Goal: Information Seeking & Learning: Learn about a topic

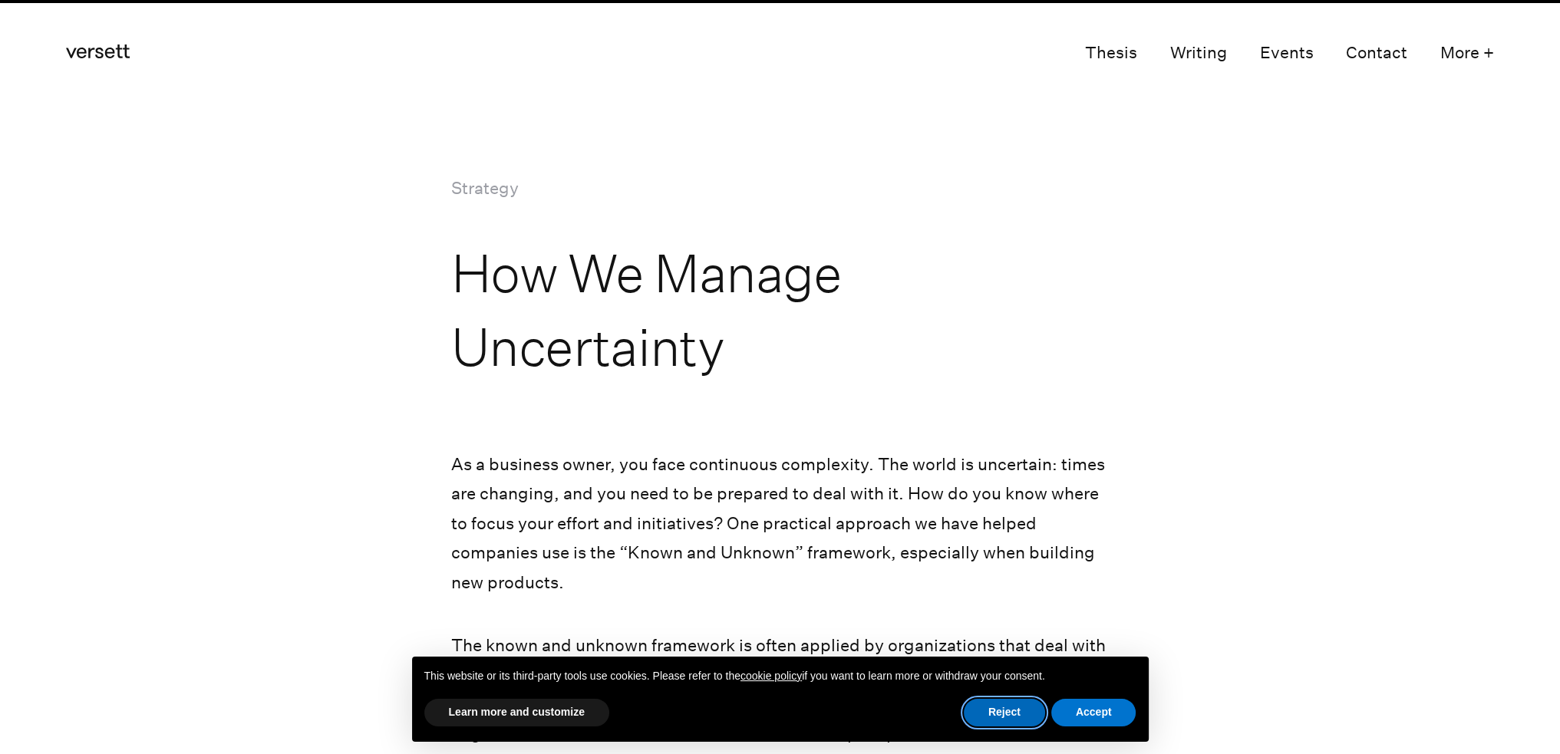
click at [1007, 711] on button "Reject" at bounding box center [1004, 713] width 81 height 28
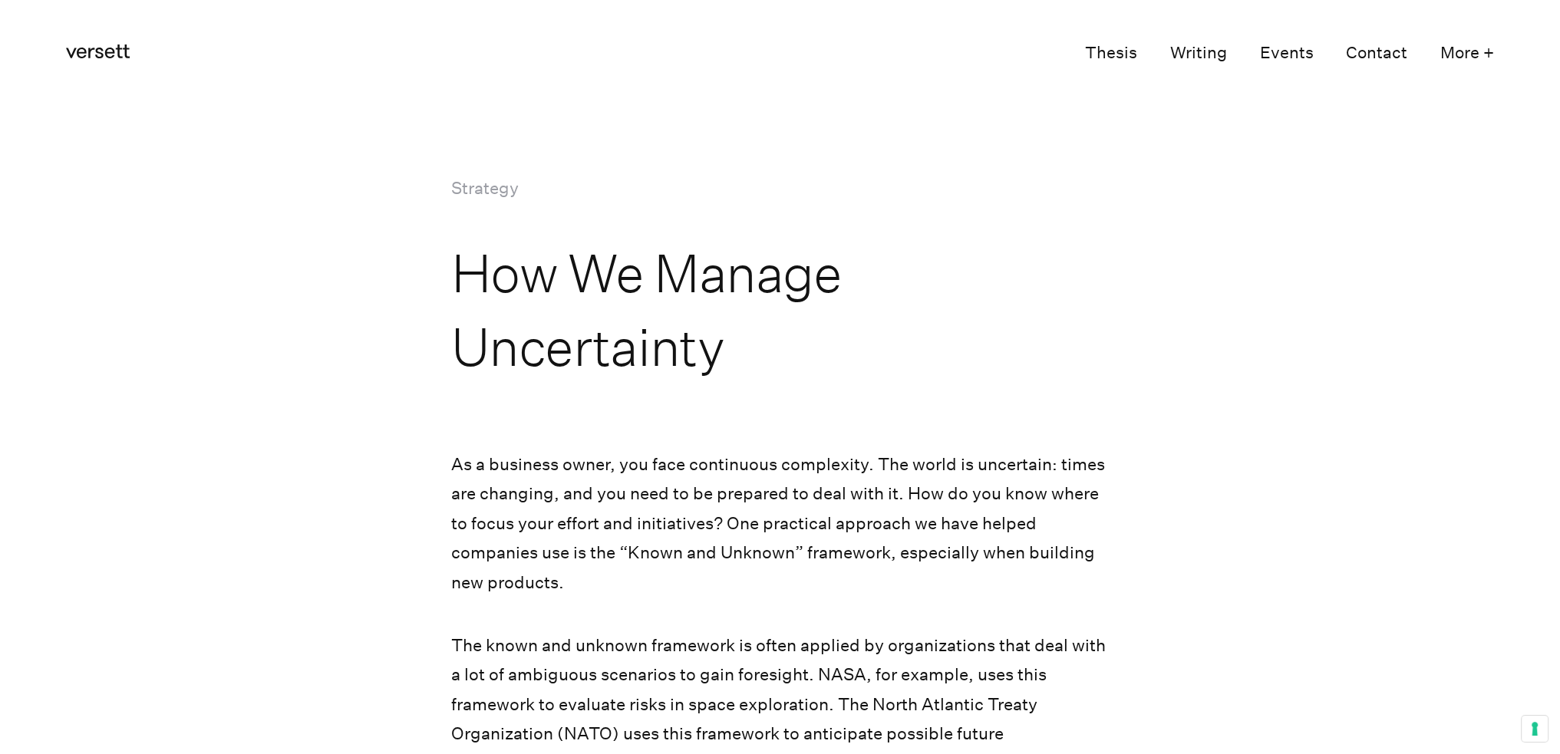
click at [780, 365] on h1 "How We Manage Uncertainty" at bounding box center [779, 309] width 658 height 147
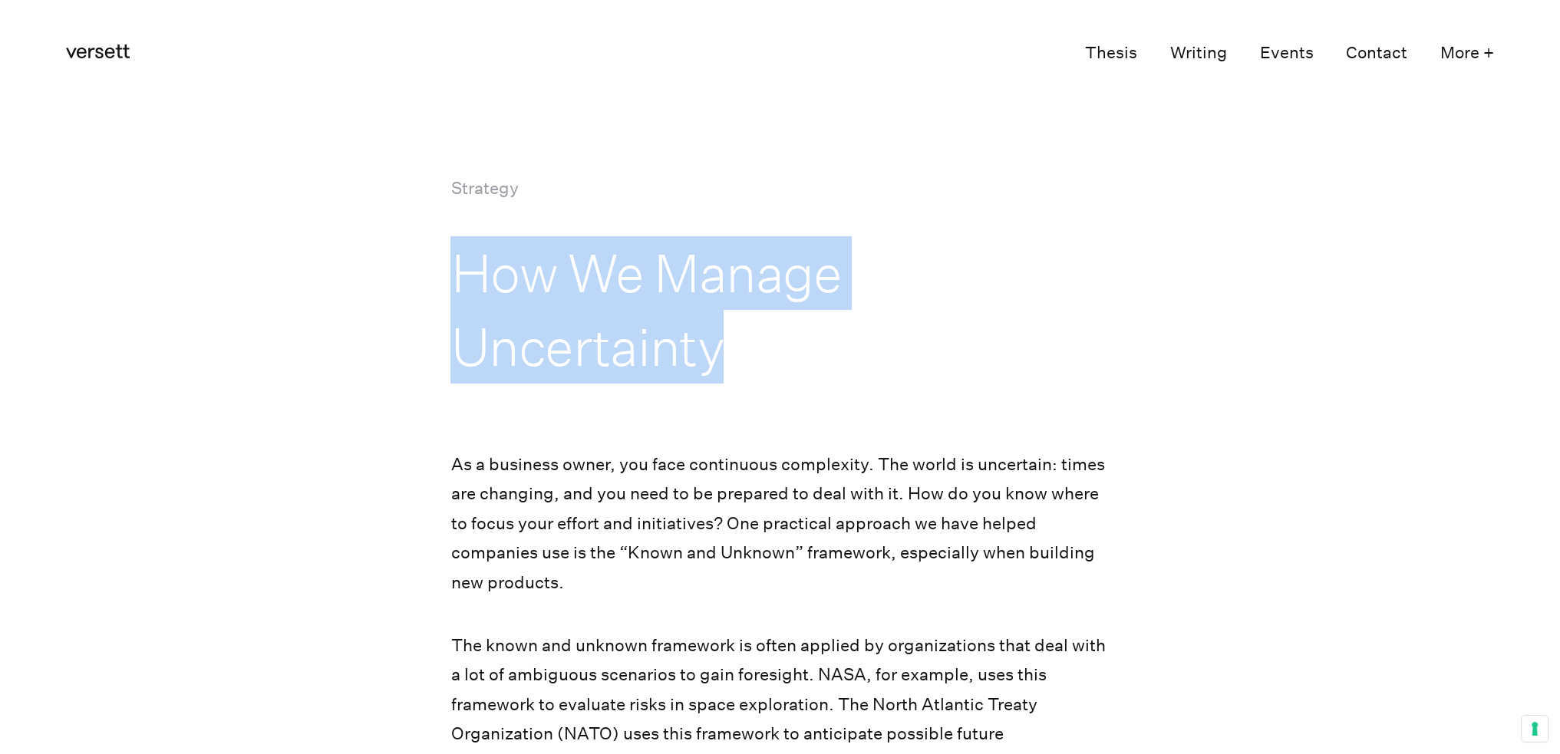
drag, startPoint x: 735, startPoint y: 350, endPoint x: 446, endPoint y: 302, distance: 293.1
click at [446, 302] on section "Strategy How We Manage Uncertainty" at bounding box center [780, 278] width 1560 height 210
copy h1 "How We Manage Uncertainty"
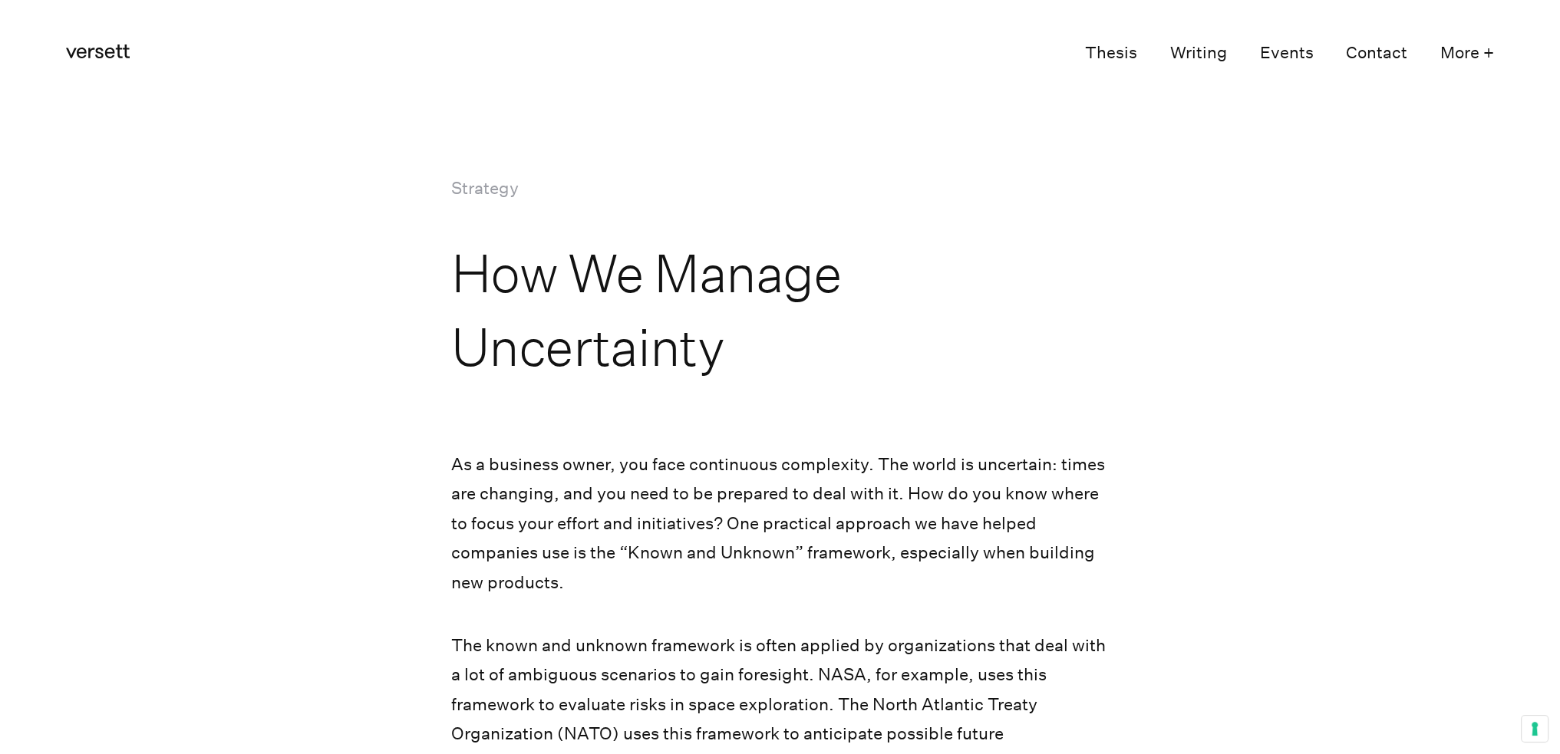
click at [755, 496] on p "As a business owner, you face continuous complexity. The world is uncertain: ti…" at bounding box center [779, 524] width 658 height 148
click at [796, 464] on p "As a business owner, you face continuous complexity. The world is uncertain: ti…" at bounding box center [779, 524] width 658 height 148
click at [740, 565] on p "As a business owner, you face continuous complexity. The world is uncertain: ti…" at bounding box center [779, 524] width 658 height 148
click at [625, 569] on p "As a business owner, you face continuous complexity. The world is uncertain: ti…" at bounding box center [779, 524] width 658 height 148
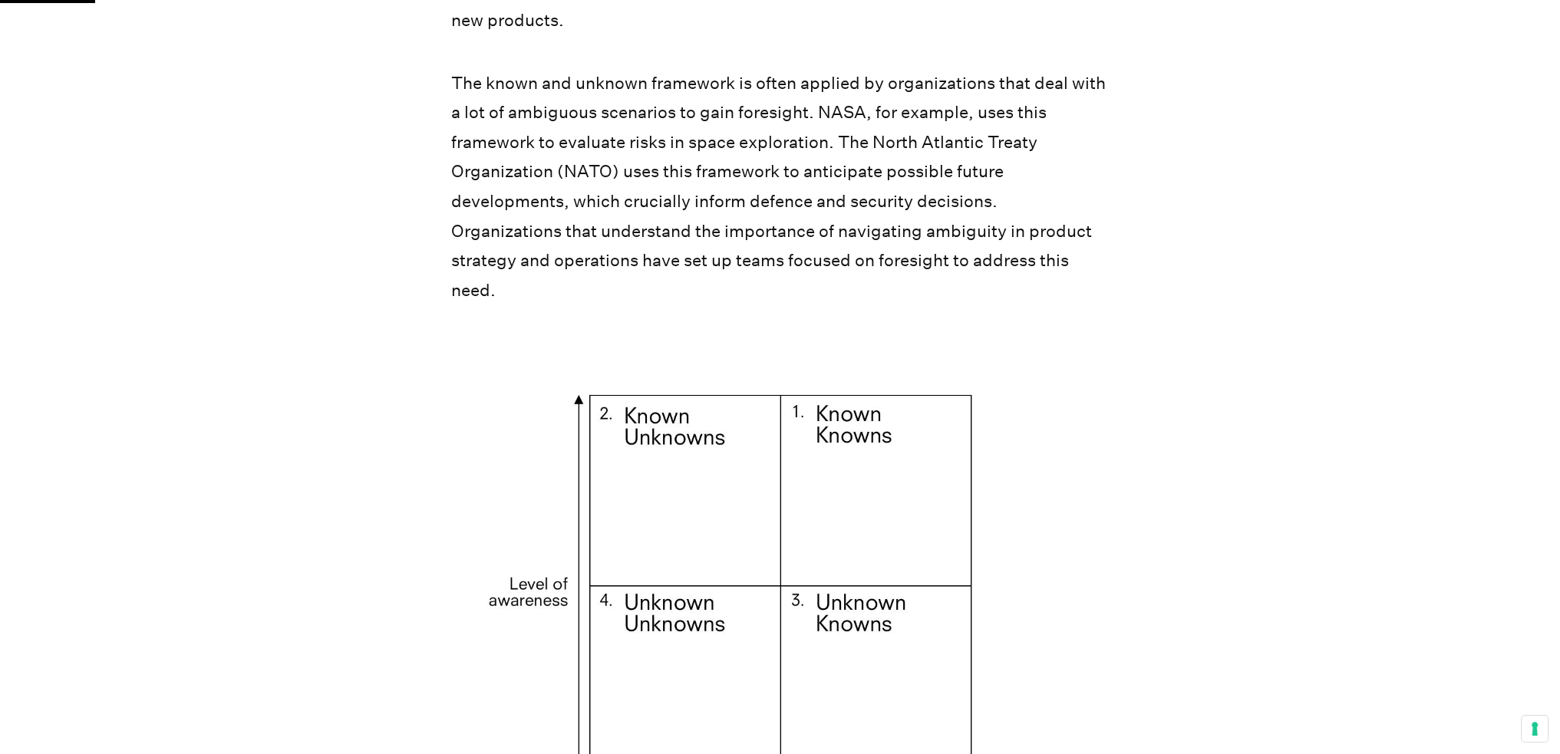
click at [469, 91] on p "The known and unknown framework is often applied by organizations that deal wit…" at bounding box center [779, 186] width 658 height 237
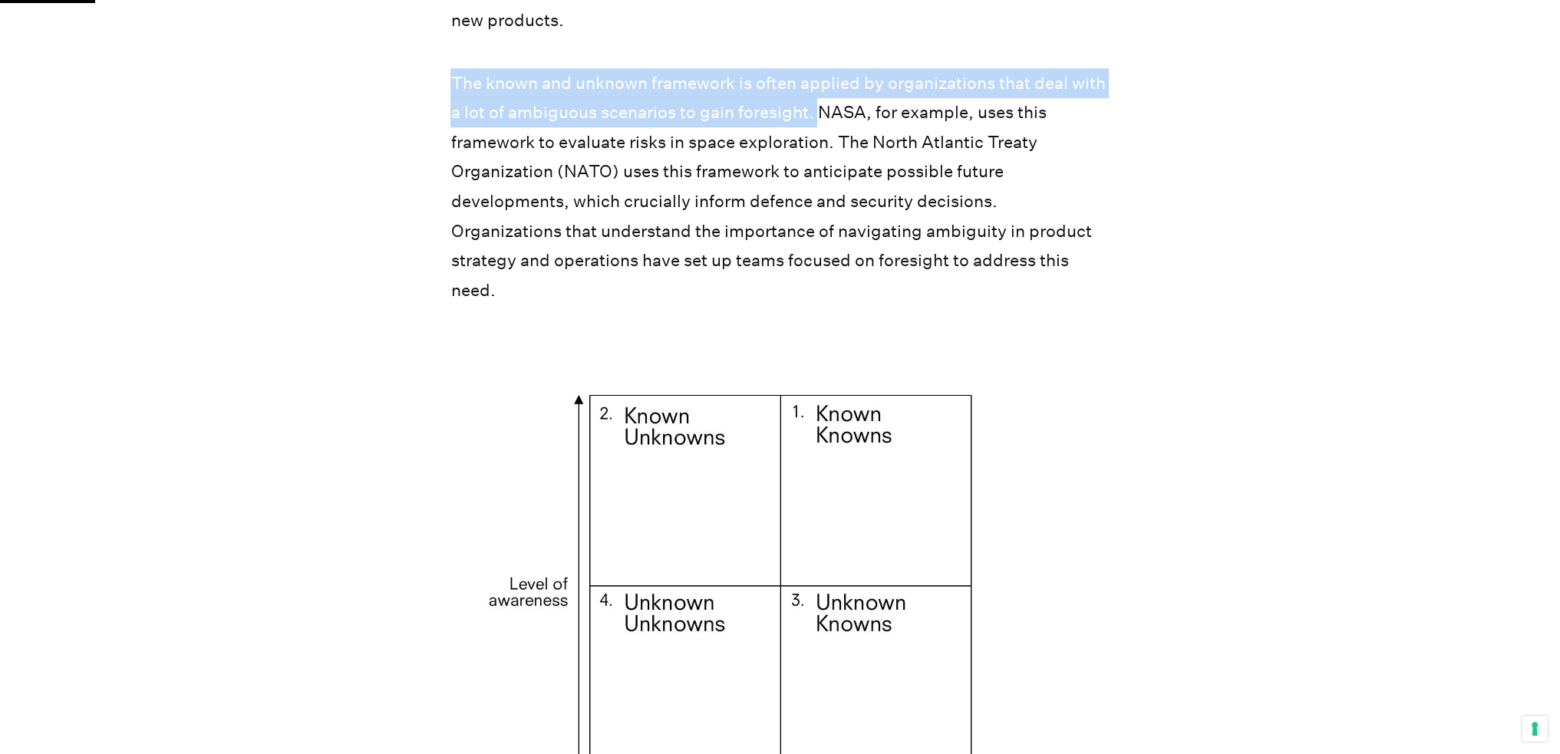
drag, startPoint x: 451, startPoint y: 81, endPoint x: 819, endPoint y: 114, distance: 369.8
click at [819, 114] on p "The known and unknown framework is often applied by organizations that deal wit…" at bounding box center [779, 186] width 658 height 237
copy p "The known and unknown framework is often applied by organizations that deal wit…"
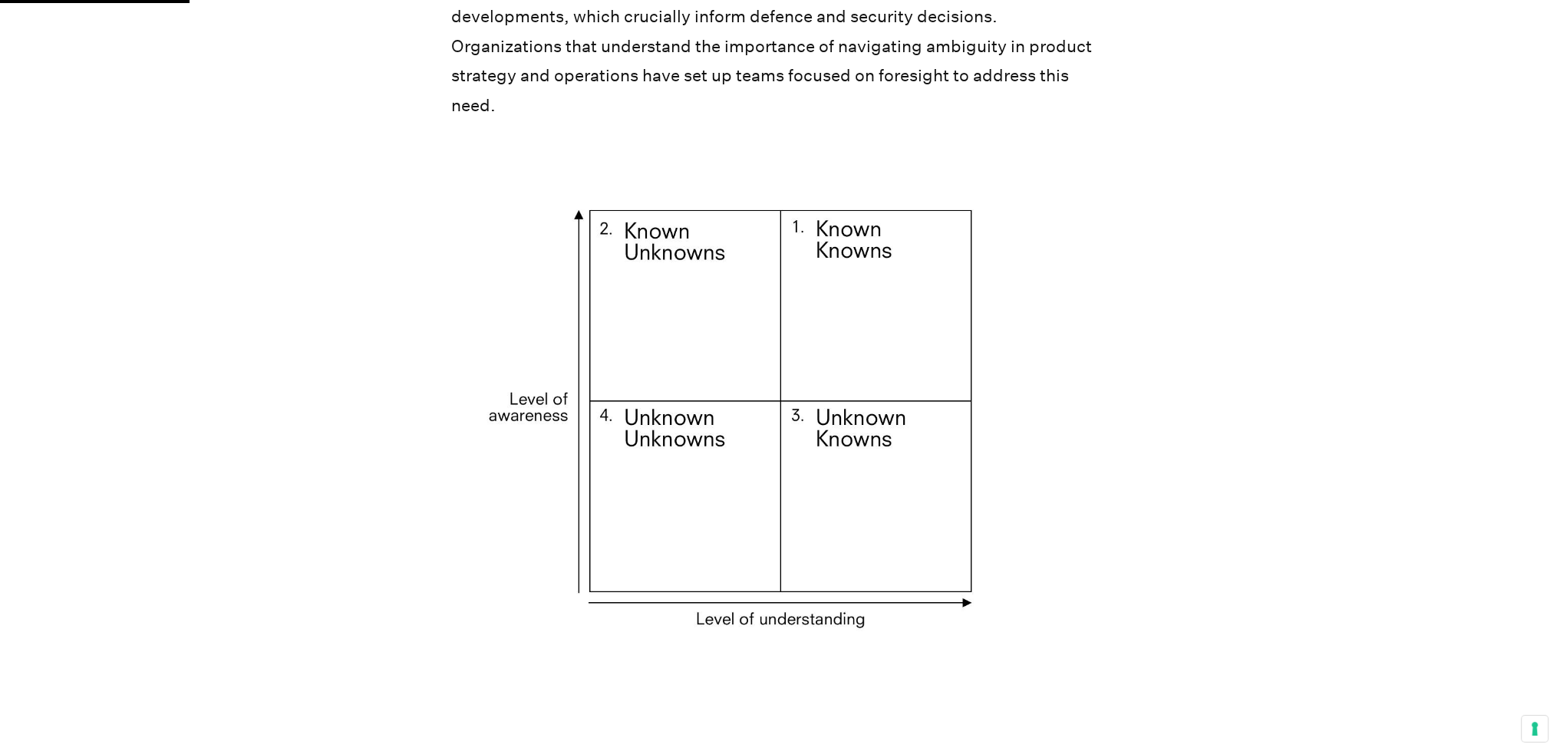
scroll to position [1125, 0]
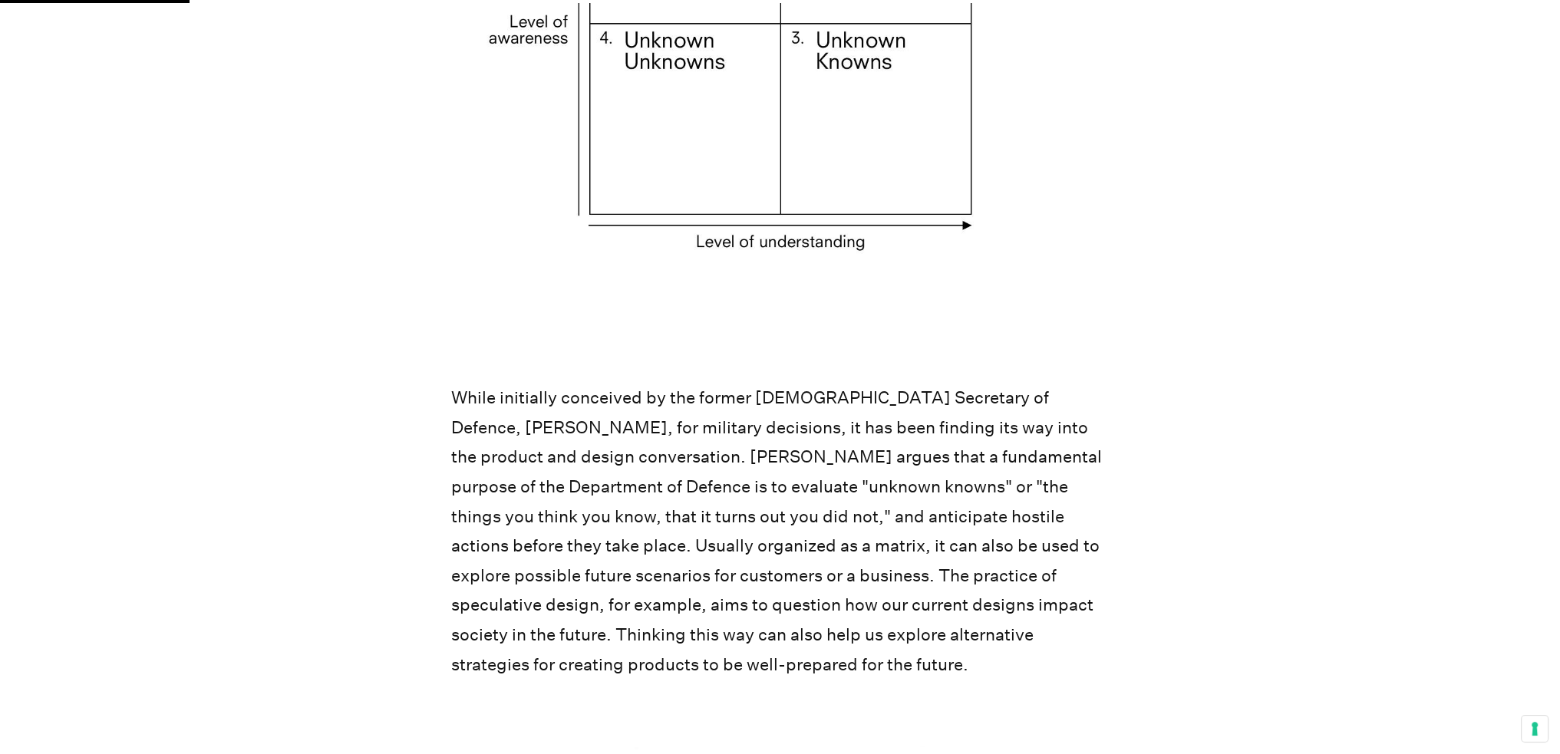
click at [633, 383] on p "While initially conceived by the former [DEMOGRAPHIC_DATA] Secretary of Defence…" at bounding box center [779, 531] width 658 height 296
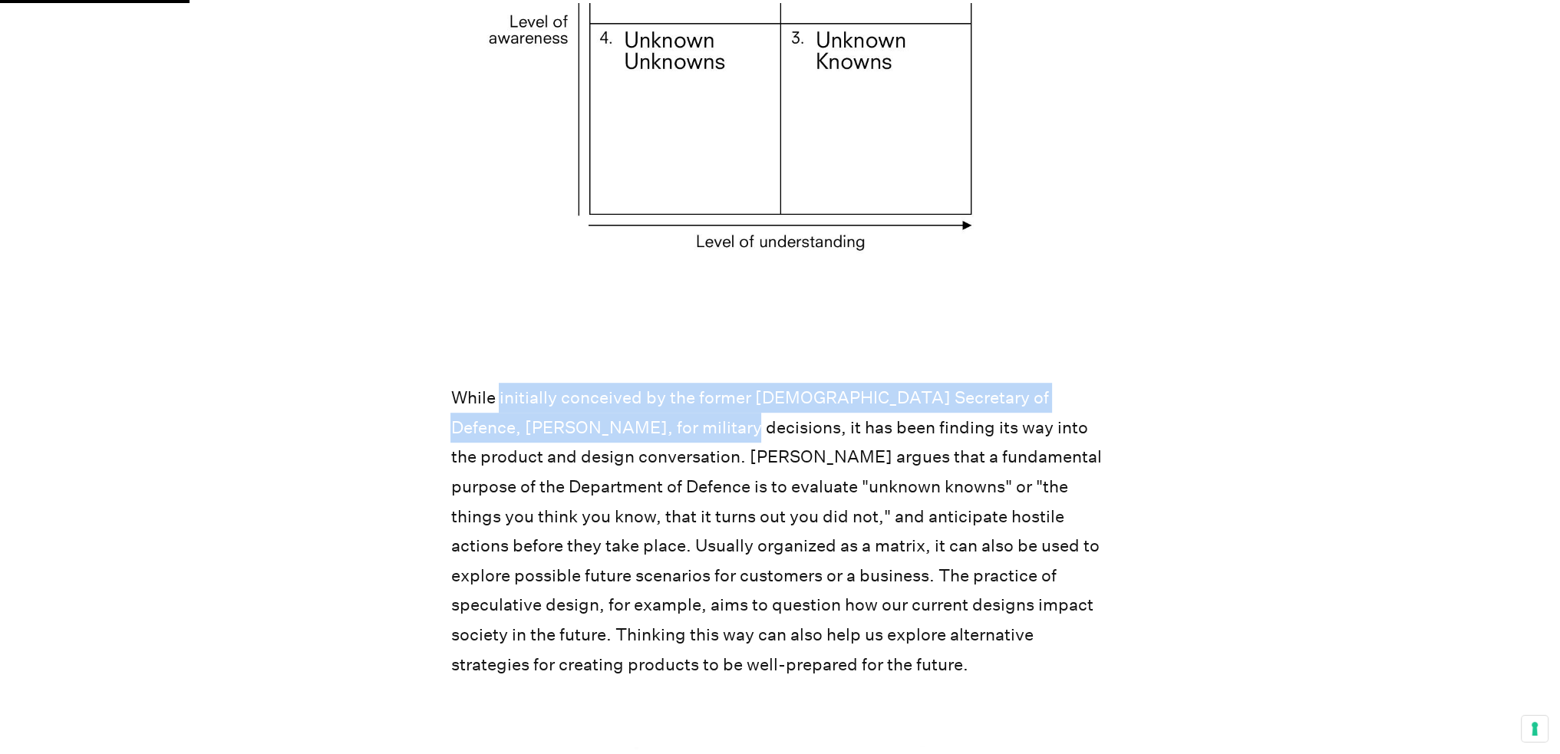
drag, startPoint x: 499, startPoint y: 373, endPoint x: 622, endPoint y: 403, distance: 127.1
click at [622, 403] on p "While initially conceived by the former [DEMOGRAPHIC_DATA] Secretary of Defence…" at bounding box center [779, 531] width 658 height 296
copy p "initially conceived by the former [DEMOGRAPHIC_DATA] Secretary of Defence, [PER…"
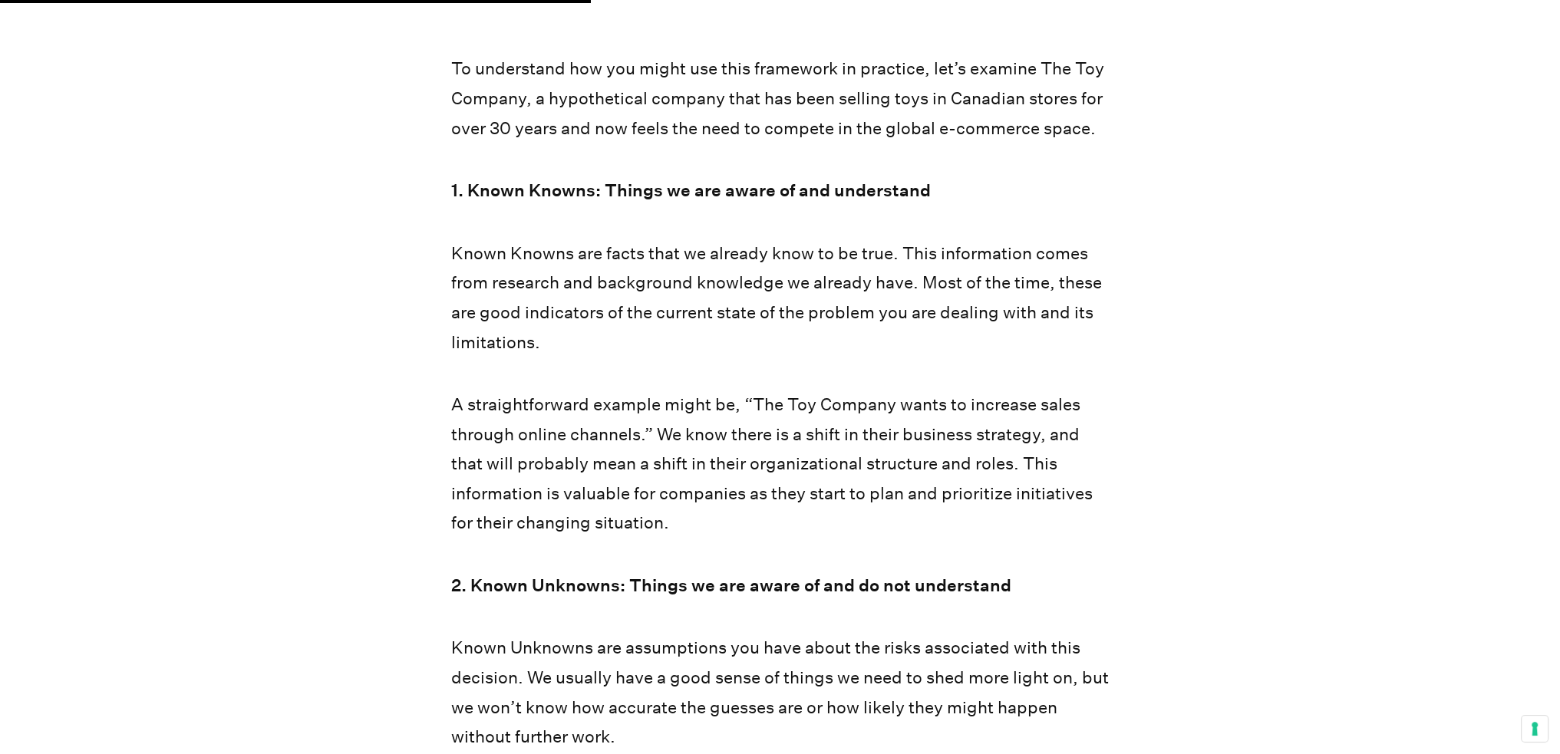
scroll to position [3376, 0]
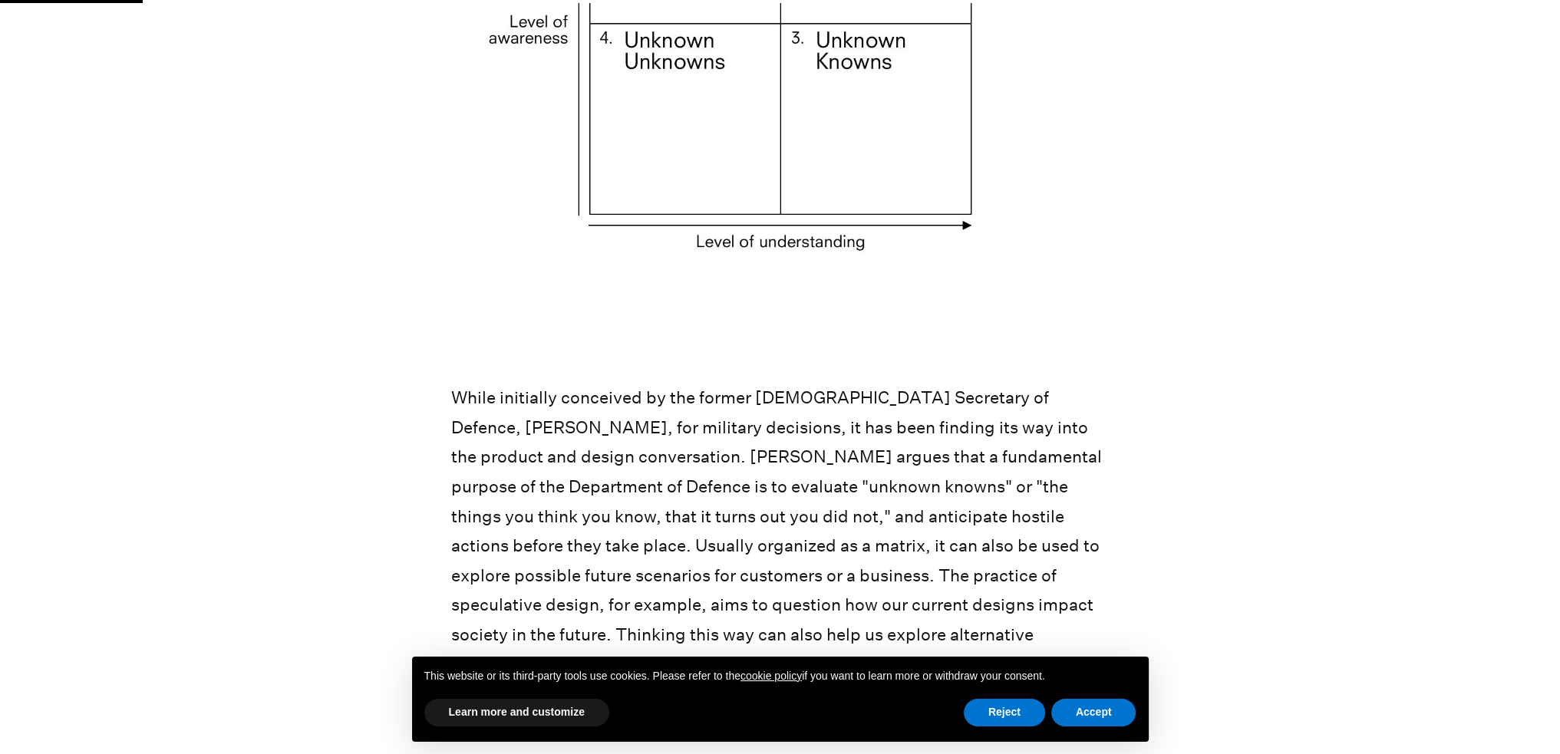
scroll to position [562, 0]
